Goal: Task Accomplishment & Management: Use online tool/utility

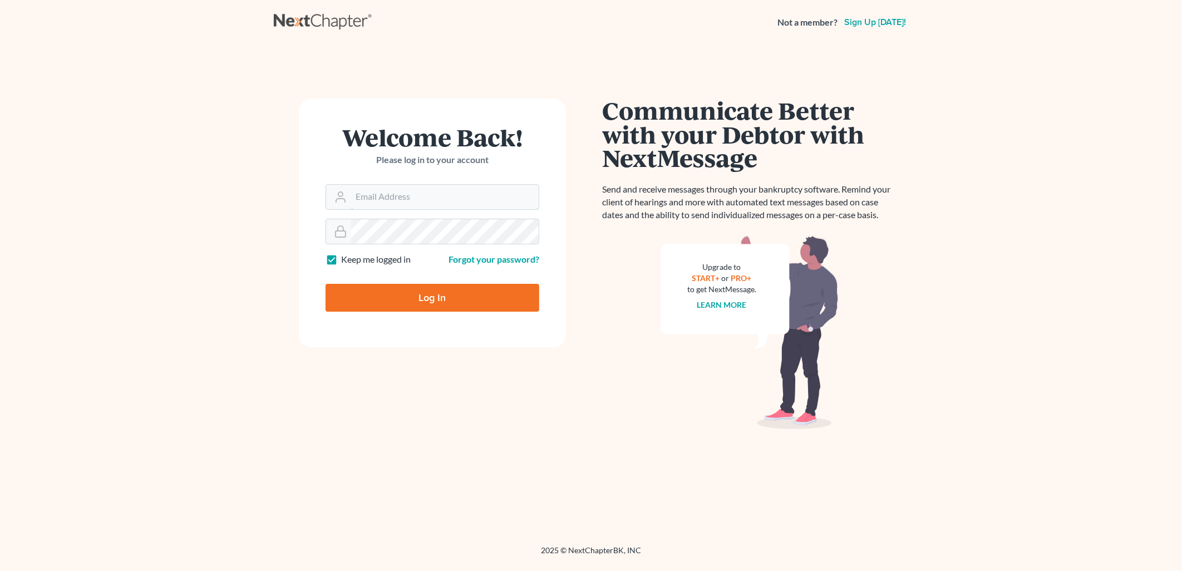
type input "[PERSON_NAME][EMAIL_ADDRESS][DOMAIN_NAME]"
click at [426, 288] on input "Log In" at bounding box center [433, 298] width 214 height 28
type input "Thinking..."
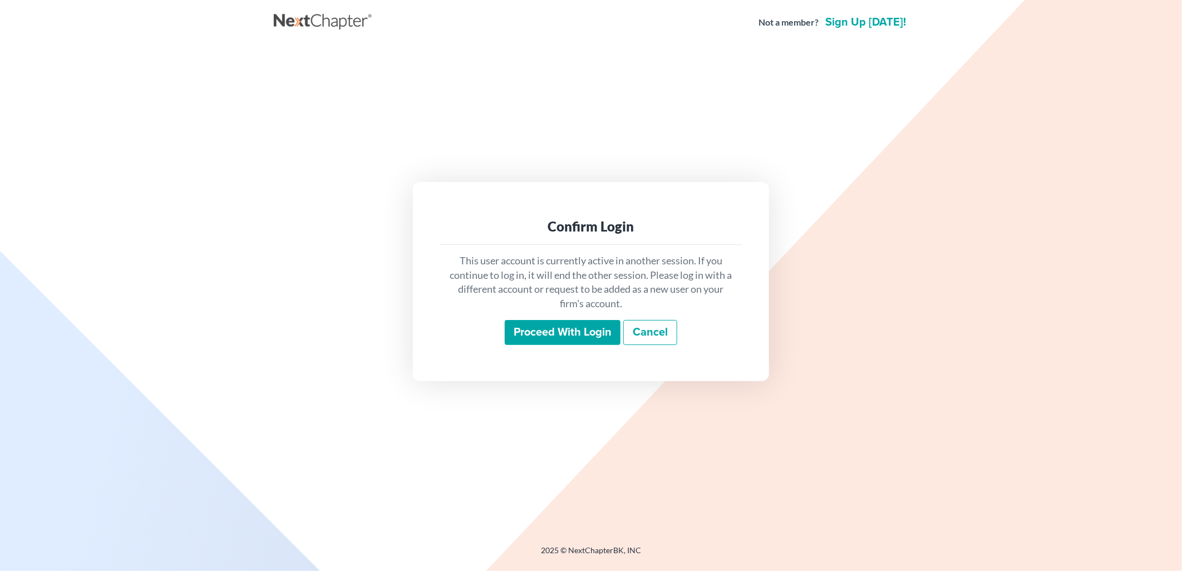
click at [549, 338] on input "Proceed with login" at bounding box center [563, 333] width 116 height 26
